Goal: Information Seeking & Learning: Find specific fact

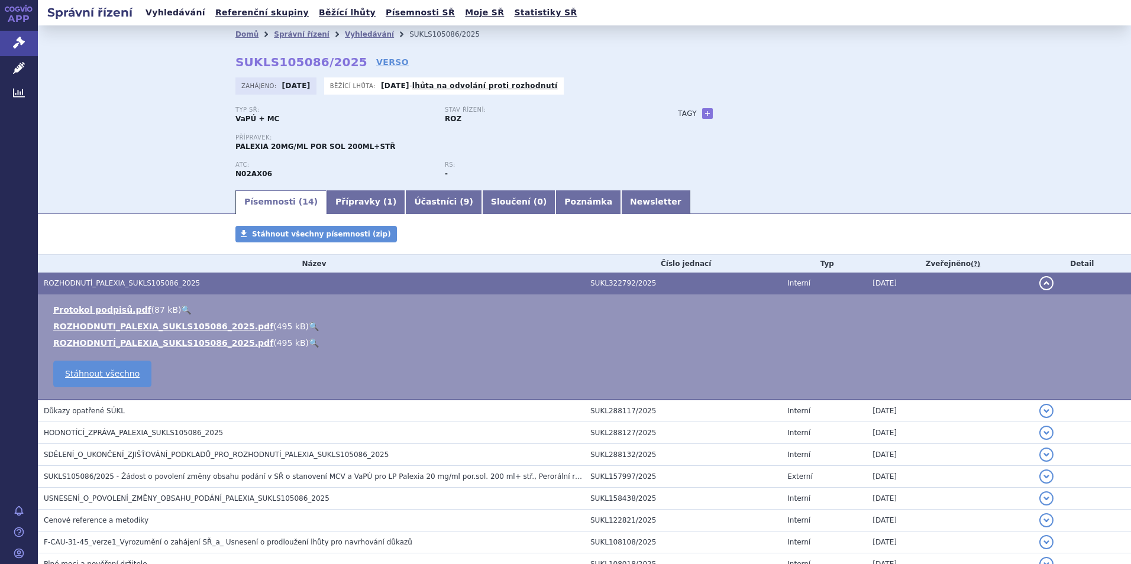
click at [171, 10] on link "Vyhledávání" at bounding box center [175, 13] width 67 height 16
click at [164, 13] on link "Vyhledávání" at bounding box center [175, 13] width 67 height 16
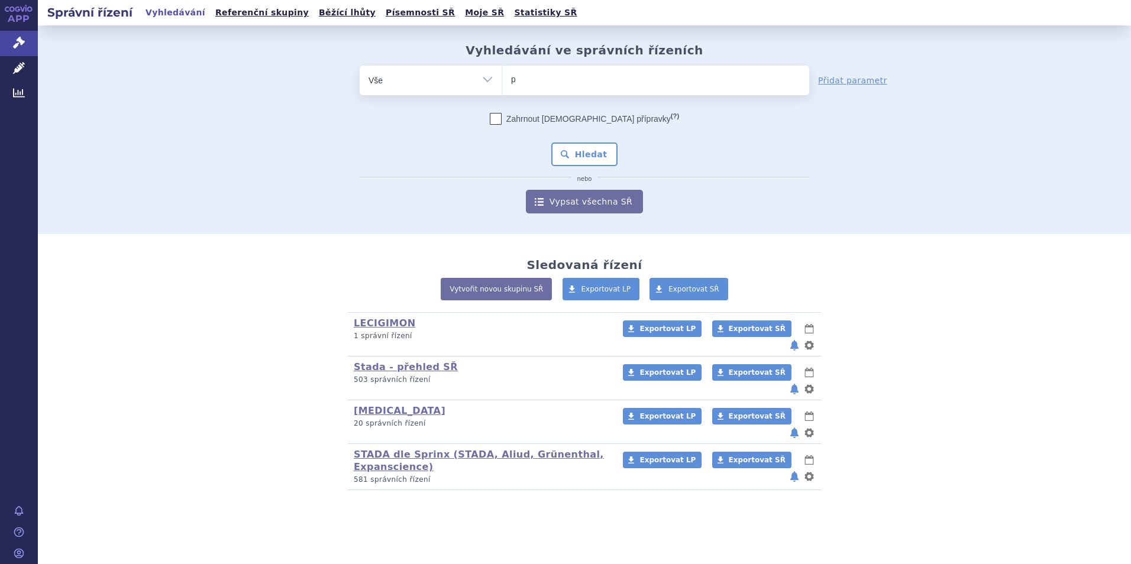
type input "pr"
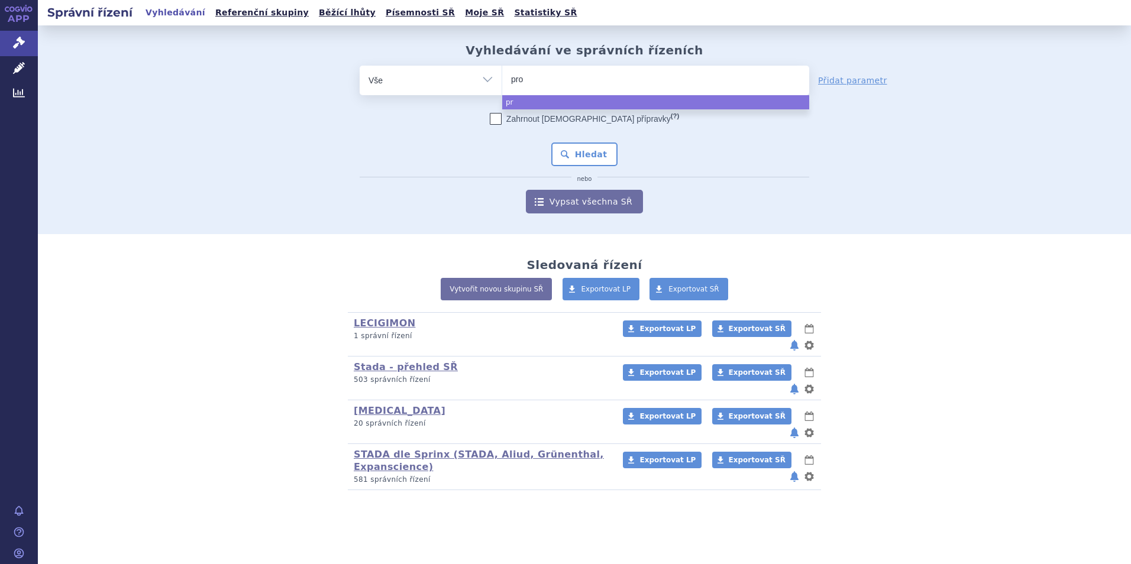
type input "prop"
type input "propra"
type input "proprano"
type input "propranolo"
type input "propranolol"
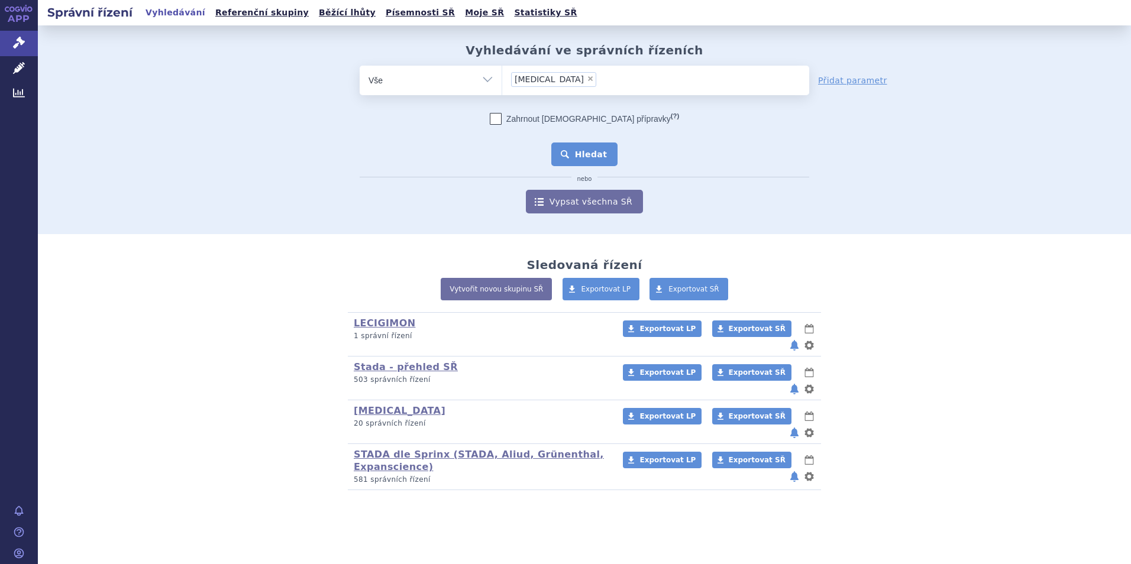
select select "propranolol"
click at [590, 156] on button "Hledat" at bounding box center [584, 155] width 67 height 24
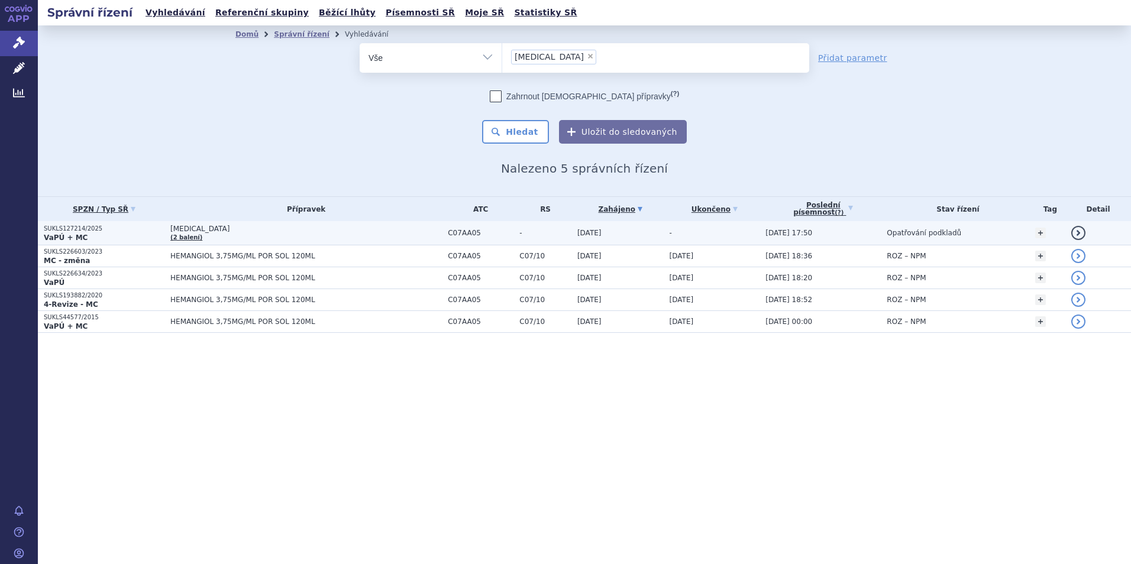
click at [67, 225] on p "SUKLS127214/2025" at bounding box center [104, 229] width 121 height 8
